Goal: Transaction & Acquisition: Purchase product/service

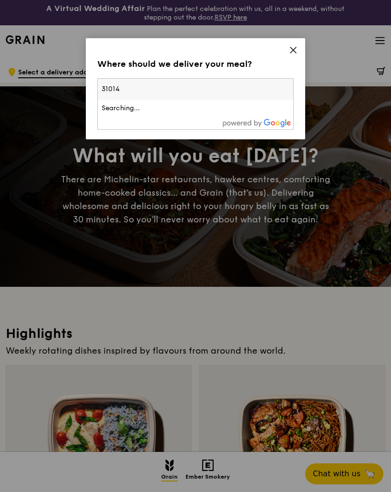
type input "310147"
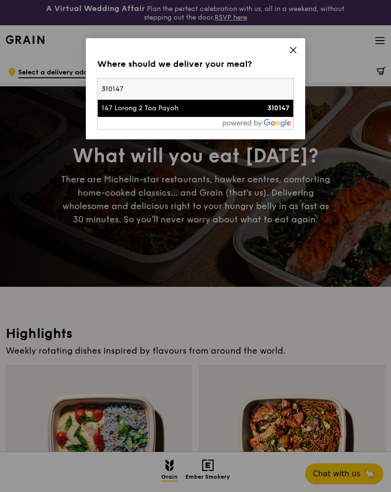
click at [203, 108] on div "147 Lorong 2 Toa Payoh" at bounding box center [172, 109] width 141 height 10
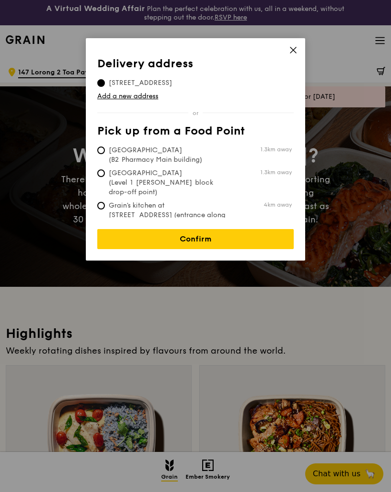
click at [203, 201] on span "Grain's kitchen at [STREET_ADDRESS] (entrance along [PERSON_NAME][GEOGRAPHIC_DA…" at bounding box center [168, 220] width 142 height 38
click at [105, 202] on input "Grain's kitchen at [STREET_ADDRESS] (entrance along [PERSON_NAME][GEOGRAPHIC_DA…" at bounding box center [101, 206] width 8 height 8
radio input "true"
click at [95, 81] on div "Delivery address Pick up from a Food Point Delivery address [STREET_ADDRESS] Ad…" at bounding box center [196, 149] width 220 height 222
click at [104, 81] on input "[STREET_ADDRESS]" at bounding box center [101, 83] width 8 height 8
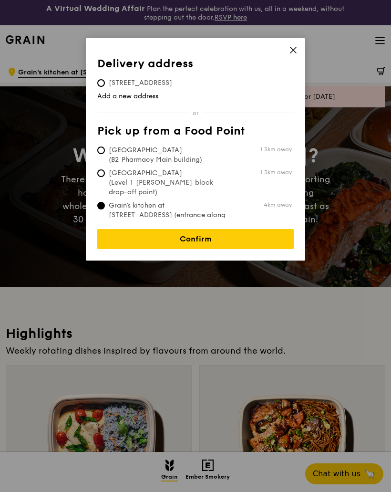
radio input "true"
click at [216, 238] on link "Confirm" at bounding box center [195, 239] width 197 height 20
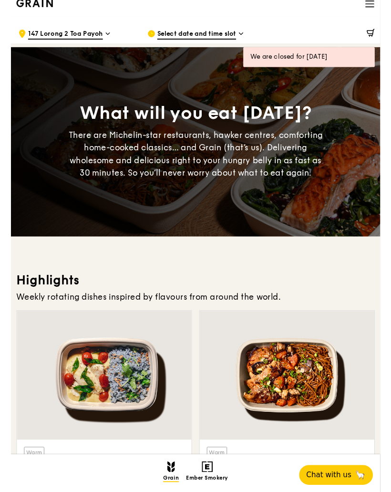
scroll to position [64, 0]
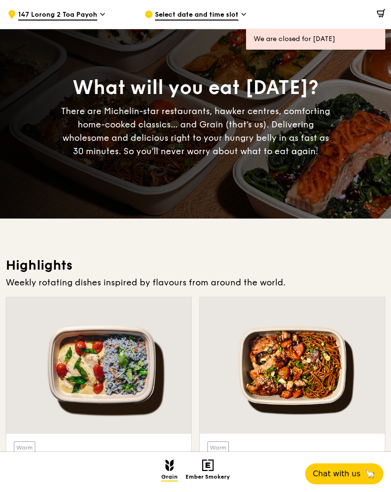
click at [233, 23] on div "Select date and time slot" at bounding box center [206, 14] width 122 height 29
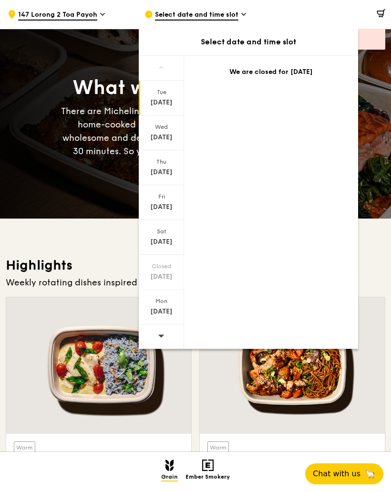
click at [165, 127] on div "Wed" at bounding box center [161, 127] width 42 height 8
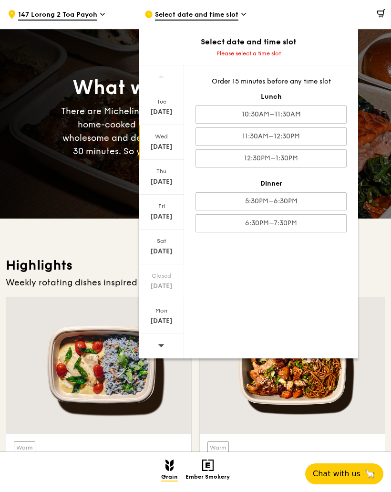
click at [171, 216] on div "[DATE]" at bounding box center [161, 217] width 42 height 10
click at [315, 195] on div "5:30PM–6:30PM" at bounding box center [271, 201] width 151 height 18
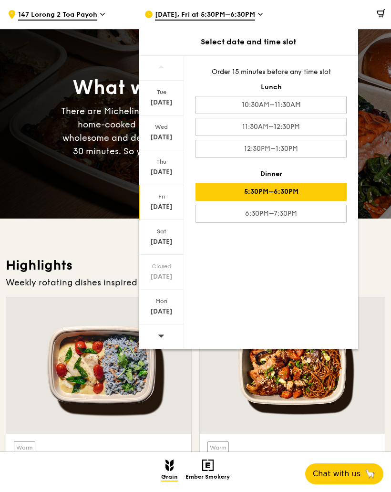
click at [255, 395] on div at bounding box center [292, 365] width 185 height 137
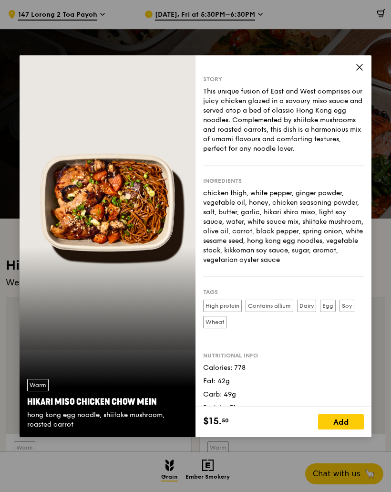
click at [364, 63] on icon at bounding box center [360, 67] width 9 height 9
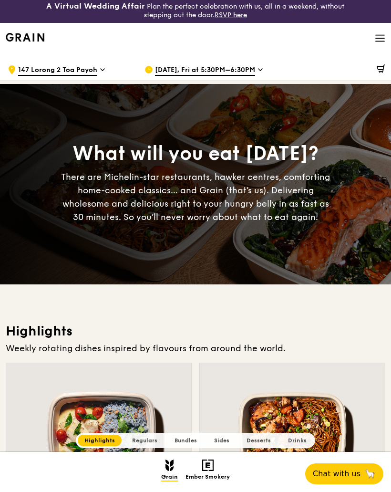
scroll to position [0, 0]
